Goal: Task Accomplishment & Management: Complete application form

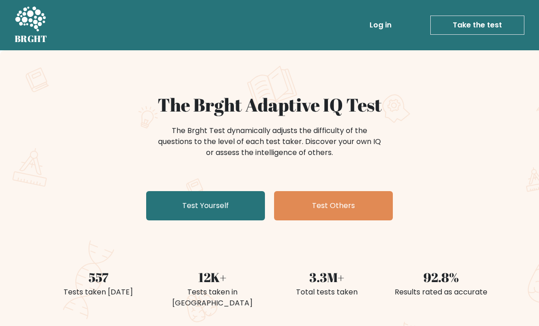
scroll to position [16, 0]
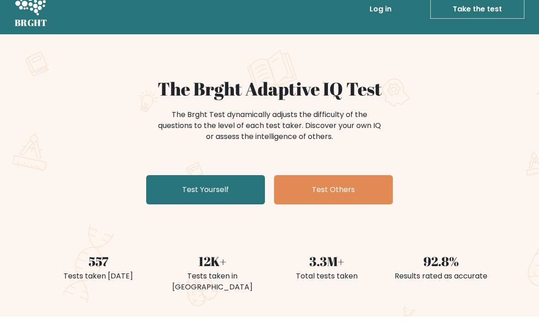
click at [225, 195] on link "Test Yourself" at bounding box center [205, 189] width 119 height 29
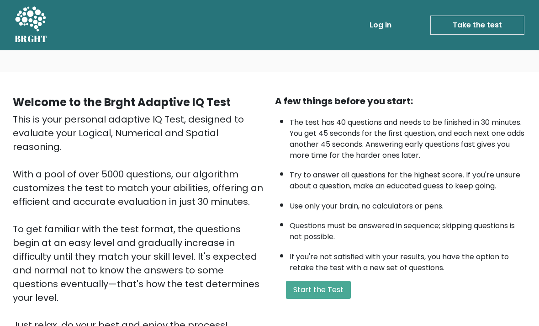
click at [326, 299] on button "Start the Test" at bounding box center [318, 289] width 65 height 18
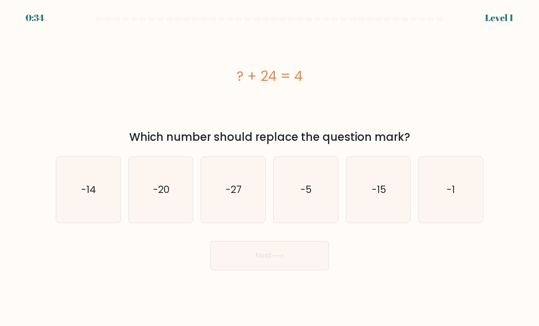
click at [167, 196] on text "-20" at bounding box center [161, 189] width 16 height 13
click at [269, 168] on input "b. -20" at bounding box center [269, 165] width 0 height 5
radio input "true"
click at [299, 270] on button "Next" at bounding box center [269, 255] width 119 height 29
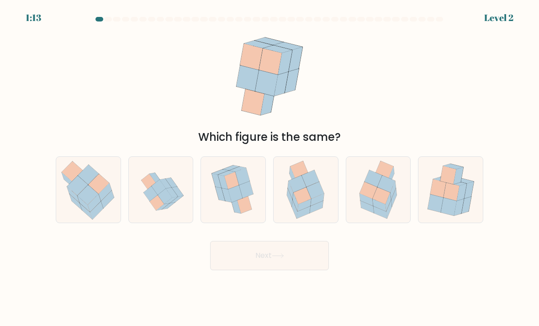
click at [383, 192] on icon at bounding box center [386, 183] width 17 height 17
click at [270, 168] on input "e." at bounding box center [269, 165] width 0 height 5
radio input "true"
click at [239, 261] on button "Next" at bounding box center [269, 255] width 119 height 29
